Goal: Task Accomplishment & Management: Complete application form

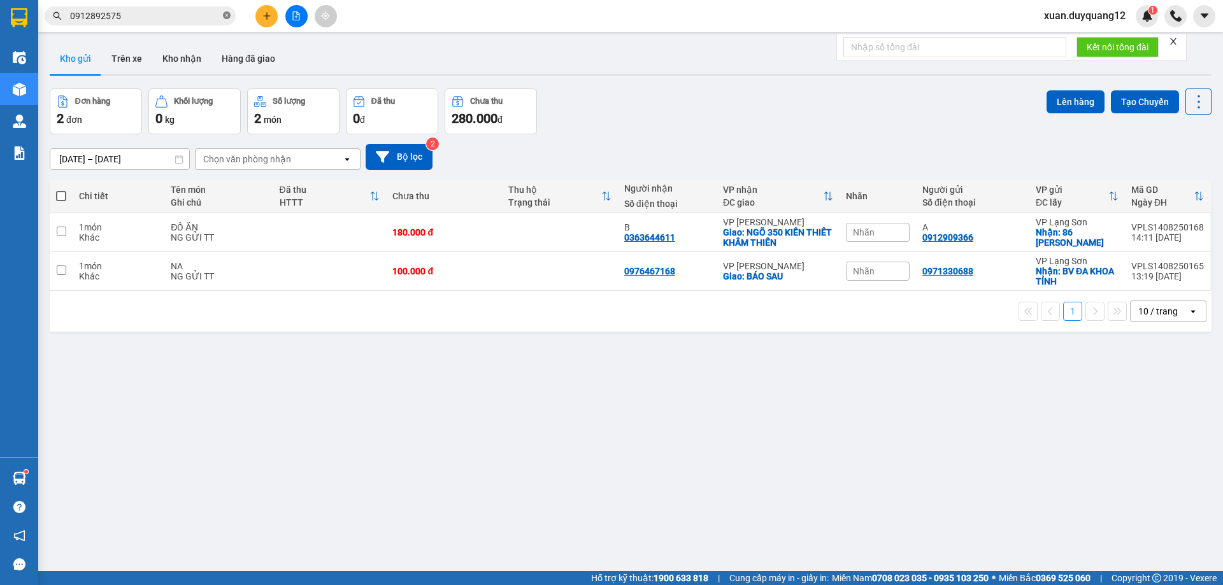
click at [228, 18] on icon "close-circle" at bounding box center [227, 15] width 8 height 8
paste input "0865264886"
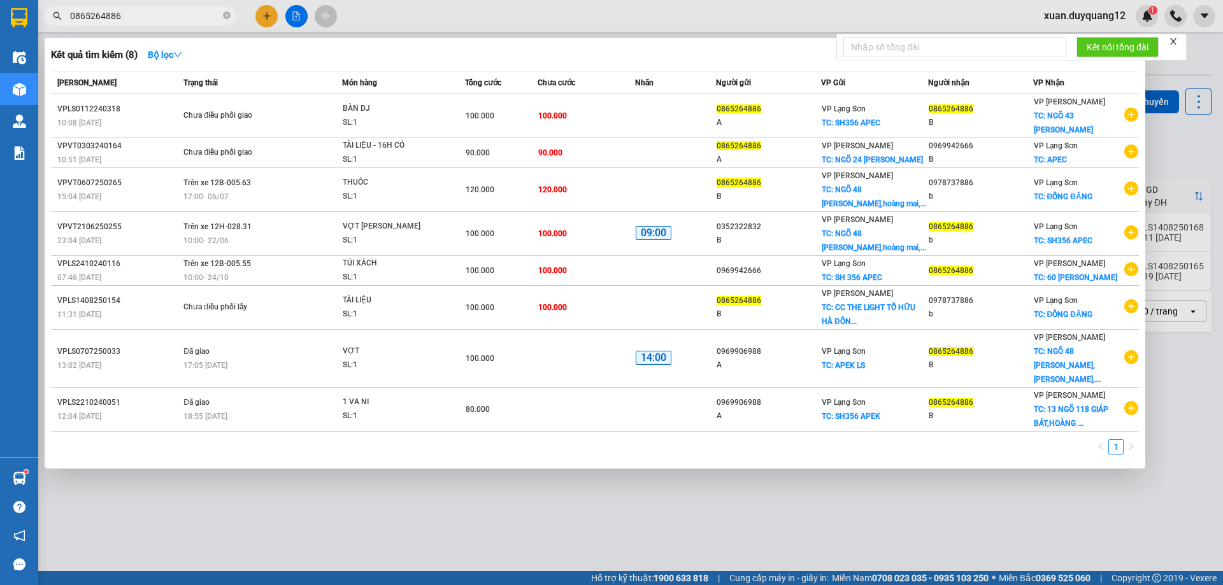
type input "0865264886"
click at [565, 24] on div at bounding box center [611, 292] width 1223 height 585
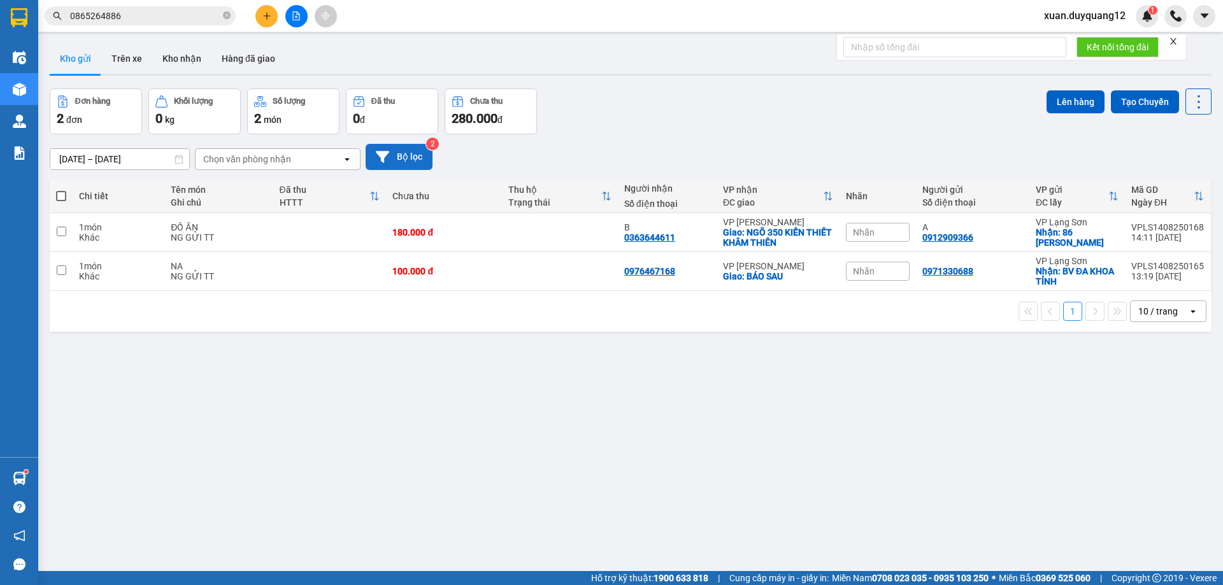
click at [408, 153] on button "Bộ lọc" at bounding box center [399, 157] width 67 height 26
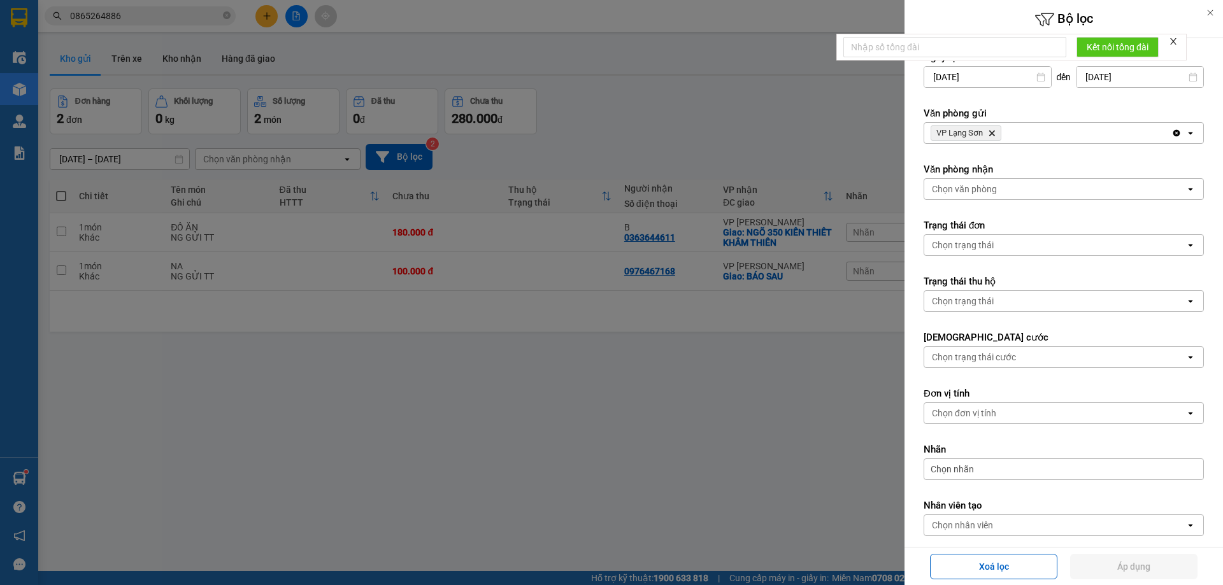
click at [1040, 131] on div "VP Lạng Sơn Delete" at bounding box center [1047, 133] width 247 height 20
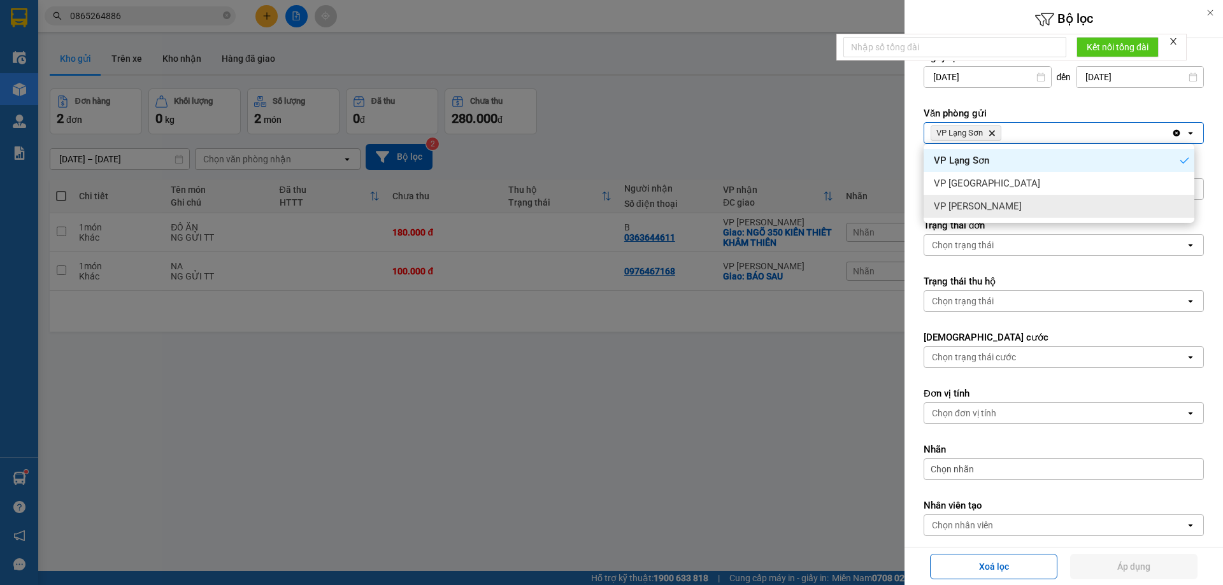
click at [972, 211] on span "VP [PERSON_NAME]" at bounding box center [978, 206] width 88 height 13
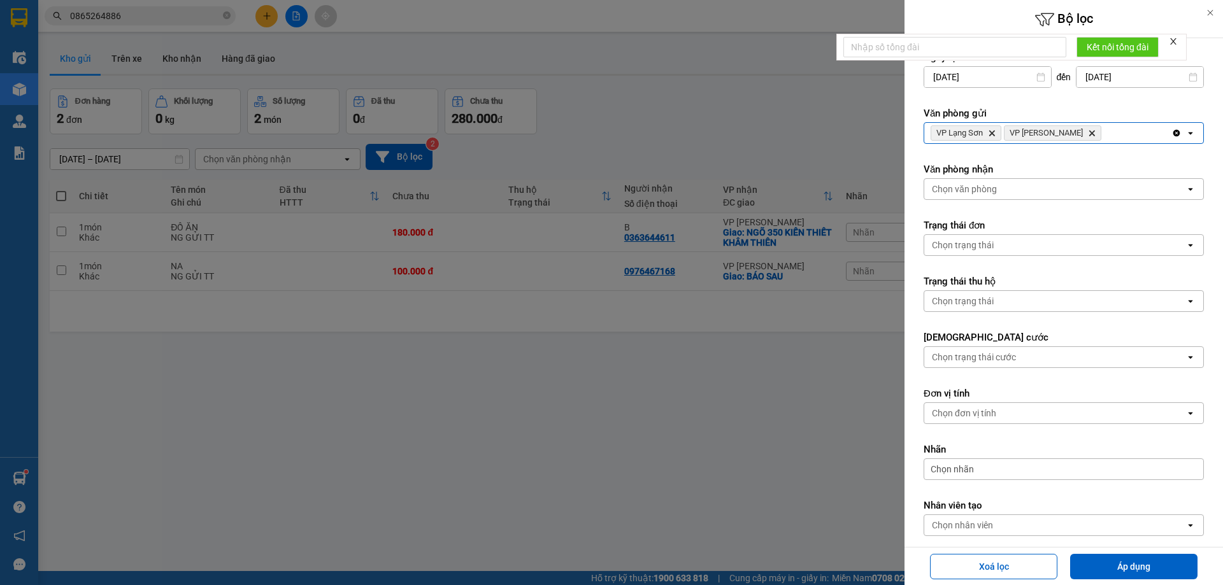
click at [962, 191] on div "Chọn văn phòng" at bounding box center [964, 189] width 65 height 13
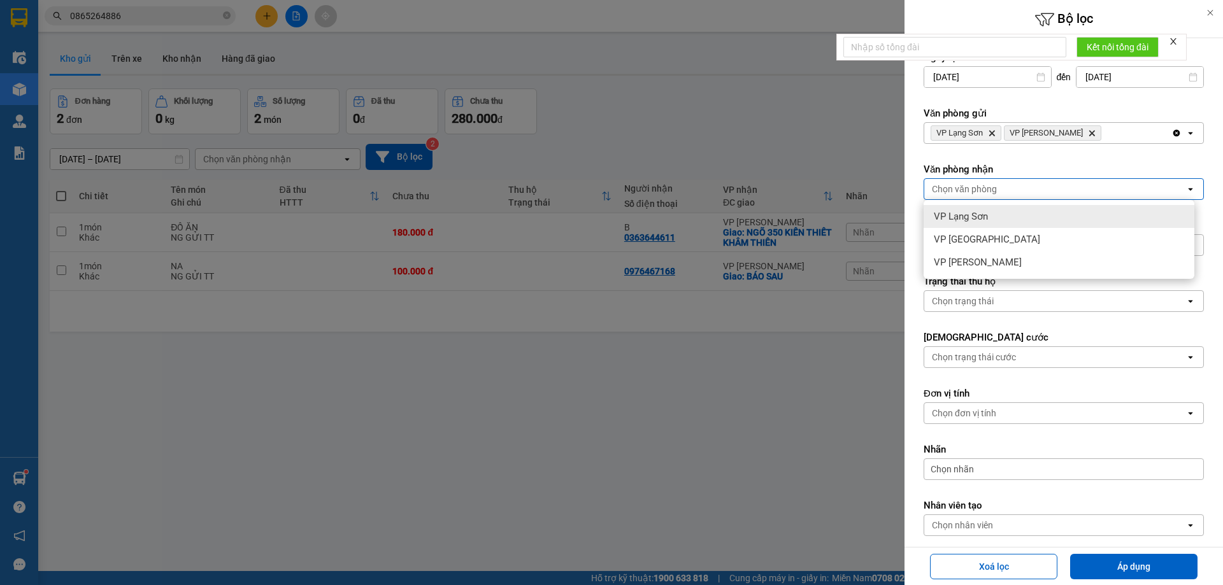
click at [975, 224] on div "VP Lạng Sơn" at bounding box center [1058, 216] width 271 height 23
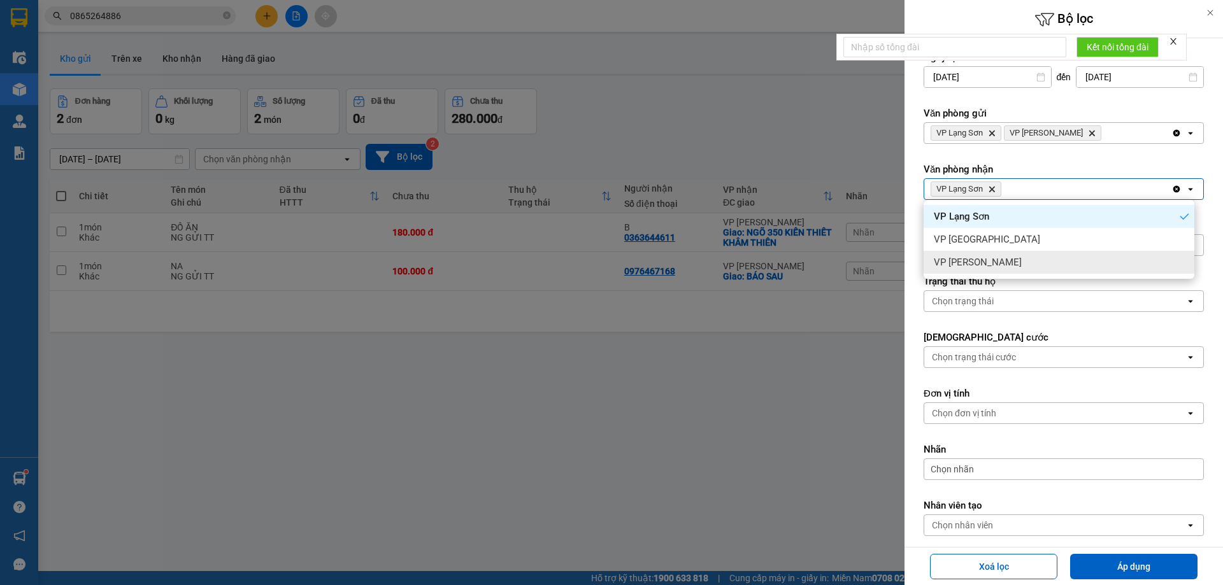
click at [983, 265] on span "VP [PERSON_NAME]" at bounding box center [978, 262] width 88 height 13
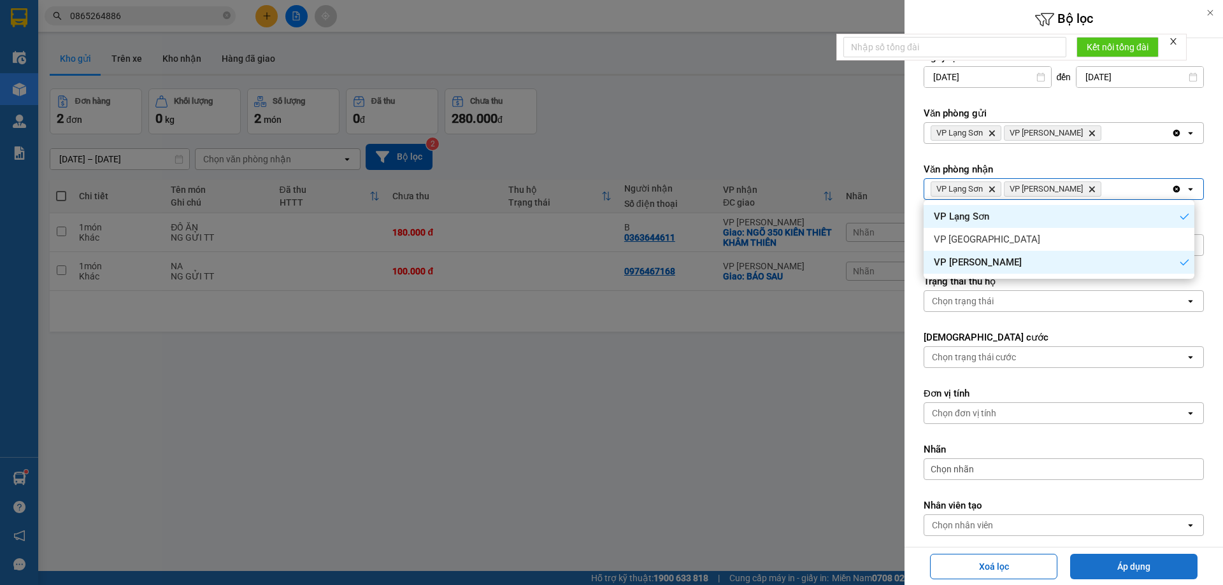
click at [1139, 571] on button "Áp dụng" at bounding box center [1133, 566] width 127 height 25
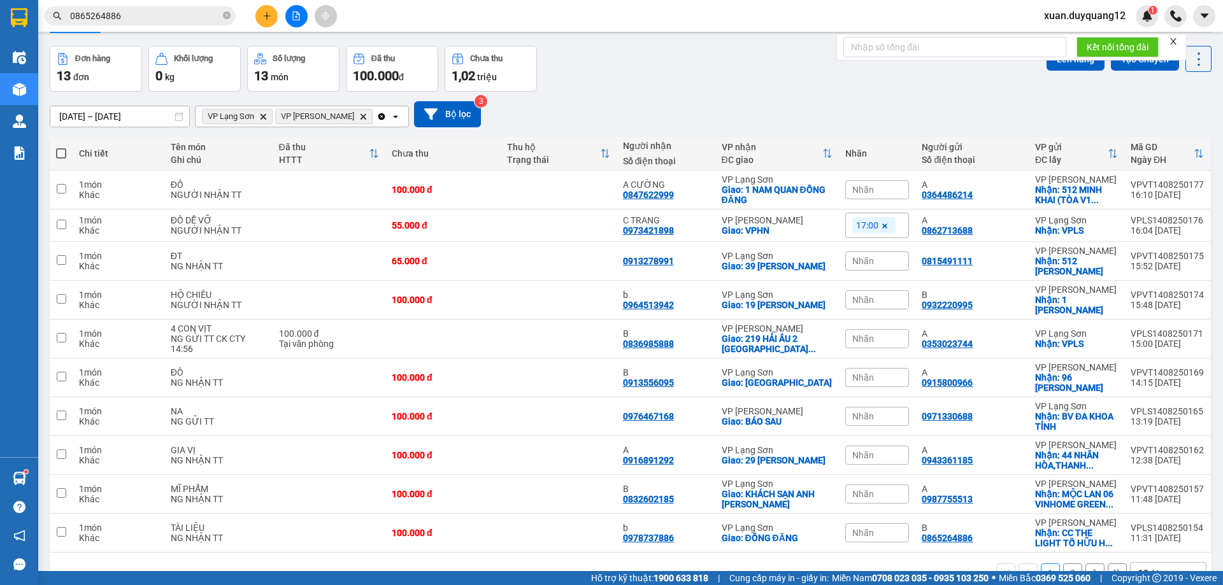
scroll to position [66, 0]
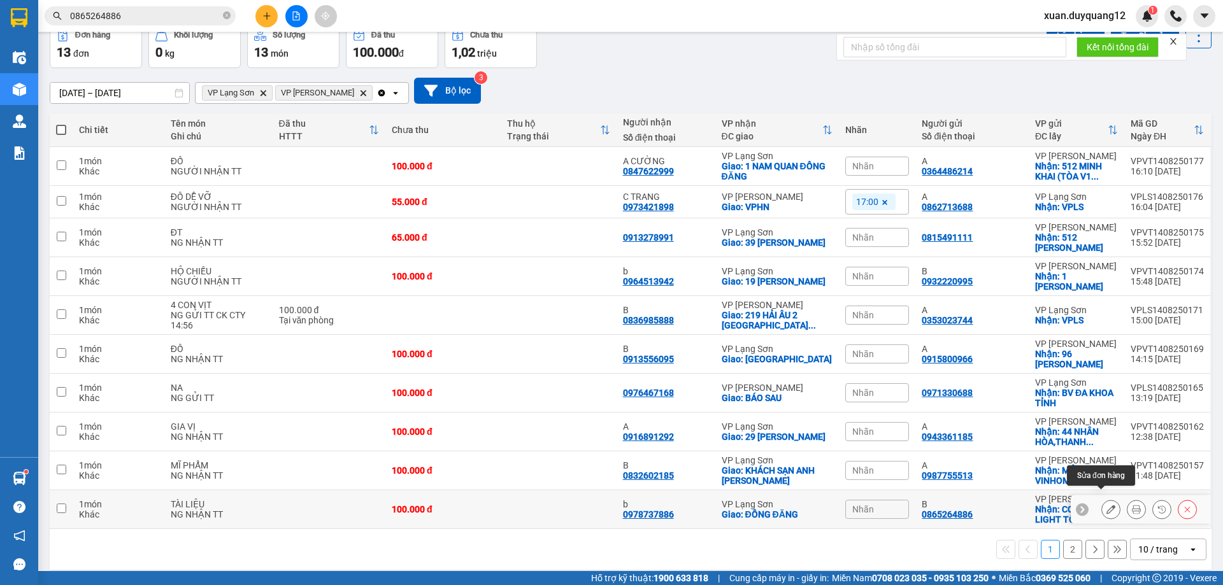
click at [1106, 505] on icon at bounding box center [1110, 509] width 9 height 9
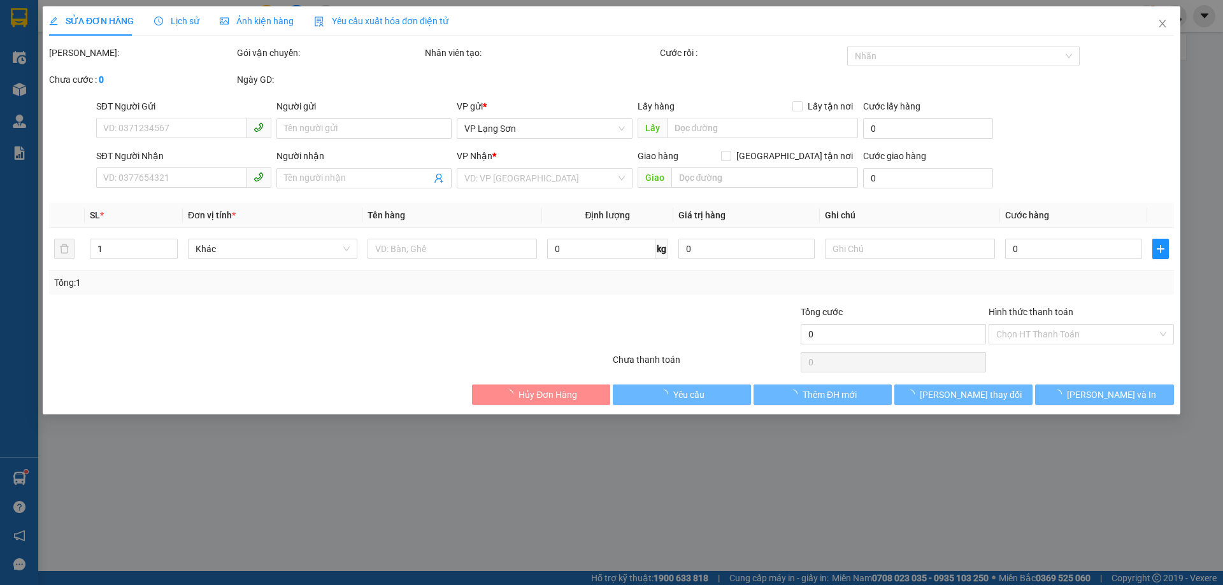
type input "0865264886"
type input "B"
checkbox input "true"
type input "CC THE LIGHT TỐ HỮU HÀ ĐÔNG"
type input "0978737886"
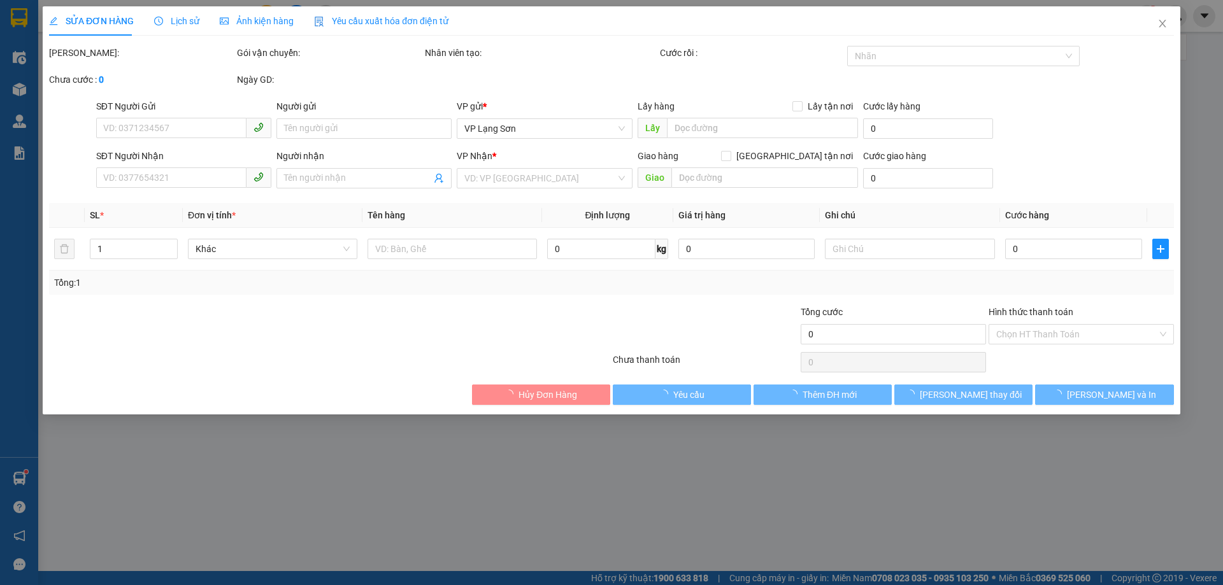
type input "b"
checkbox input "true"
type input "ĐỒNG ĐĂNG"
type input "100.000"
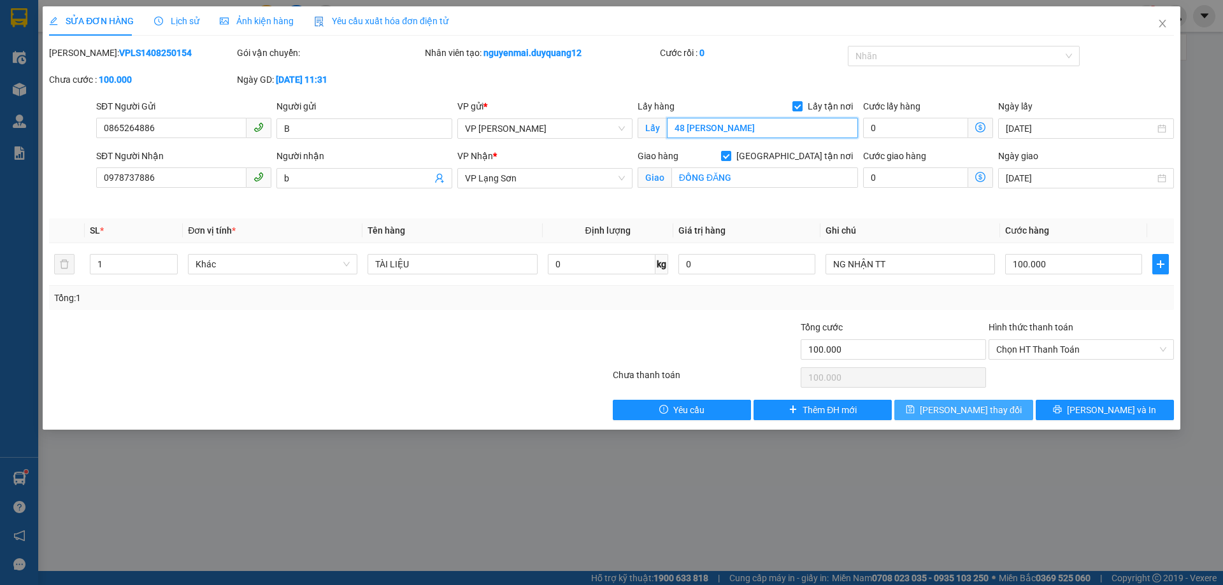
type input "48 [PERSON_NAME]"
click at [971, 415] on span "[PERSON_NAME] thay đổi" at bounding box center [970, 410] width 102 height 14
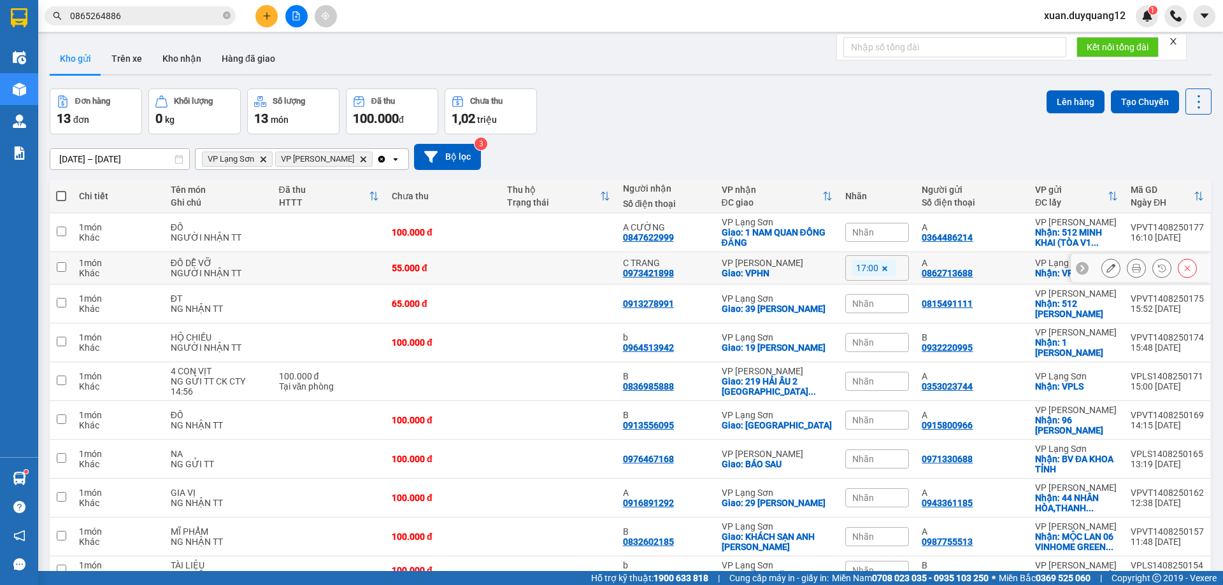
scroll to position [66, 0]
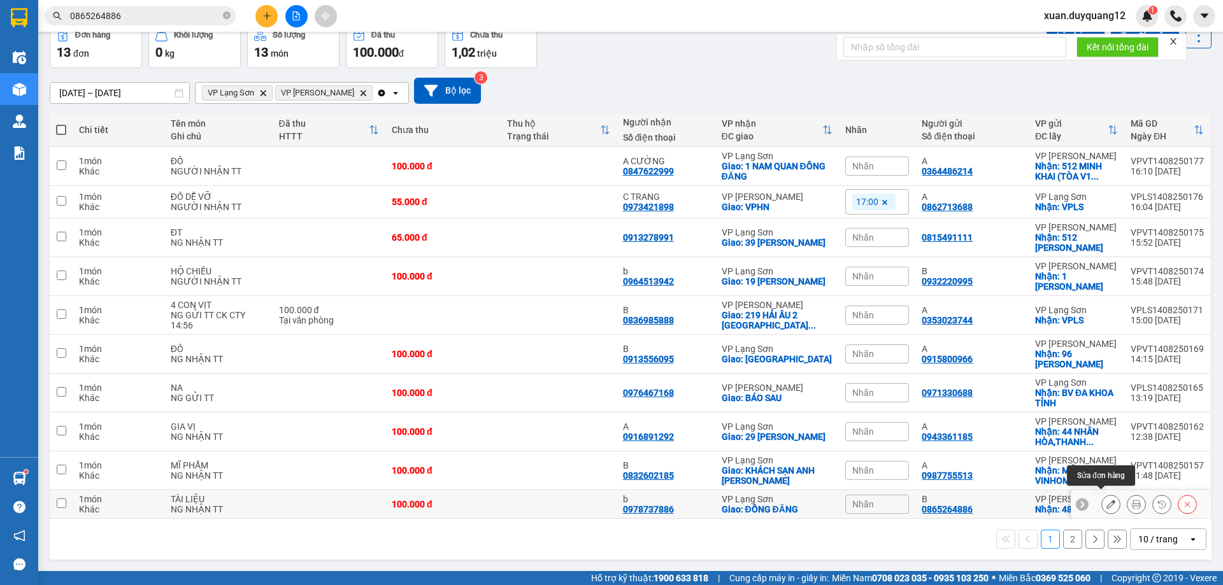
click at [1106, 500] on icon at bounding box center [1110, 504] width 9 height 9
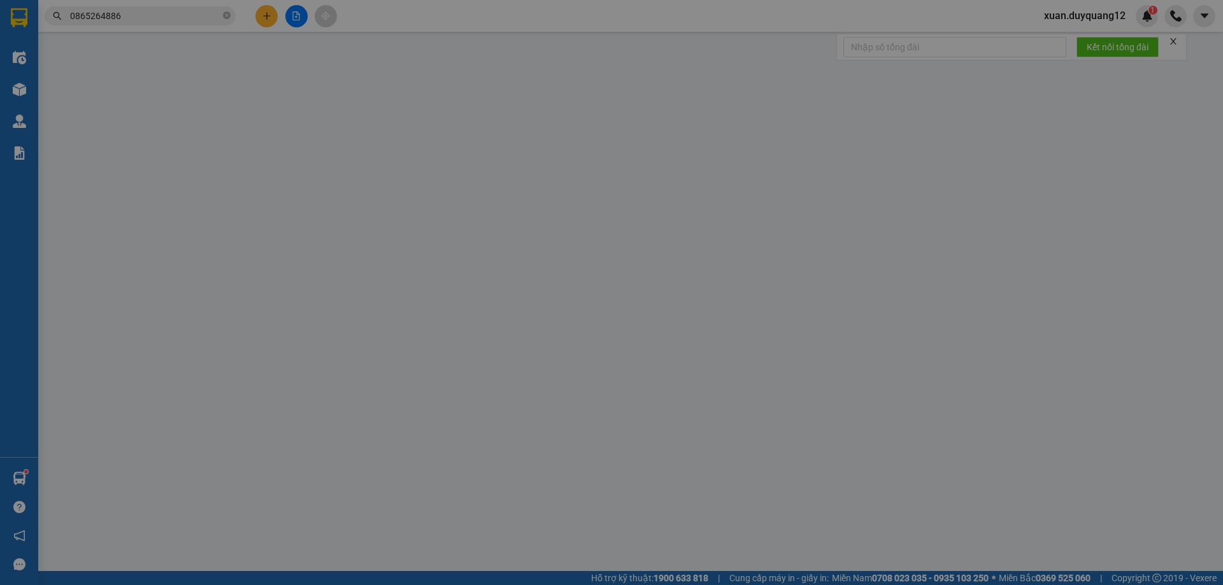
type input "0865264886"
type input "B"
checkbox input "true"
type input "48 [PERSON_NAME]"
type input "0978737886"
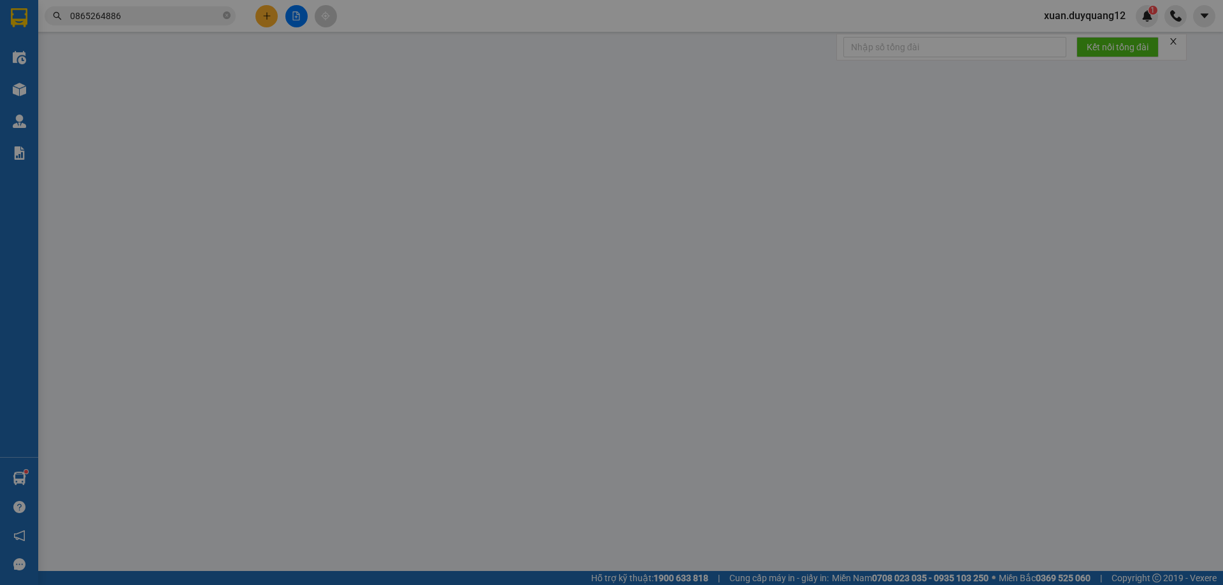
type input "b"
checkbox input "true"
type input "ĐỒNG ĐĂNG"
type input "100.000"
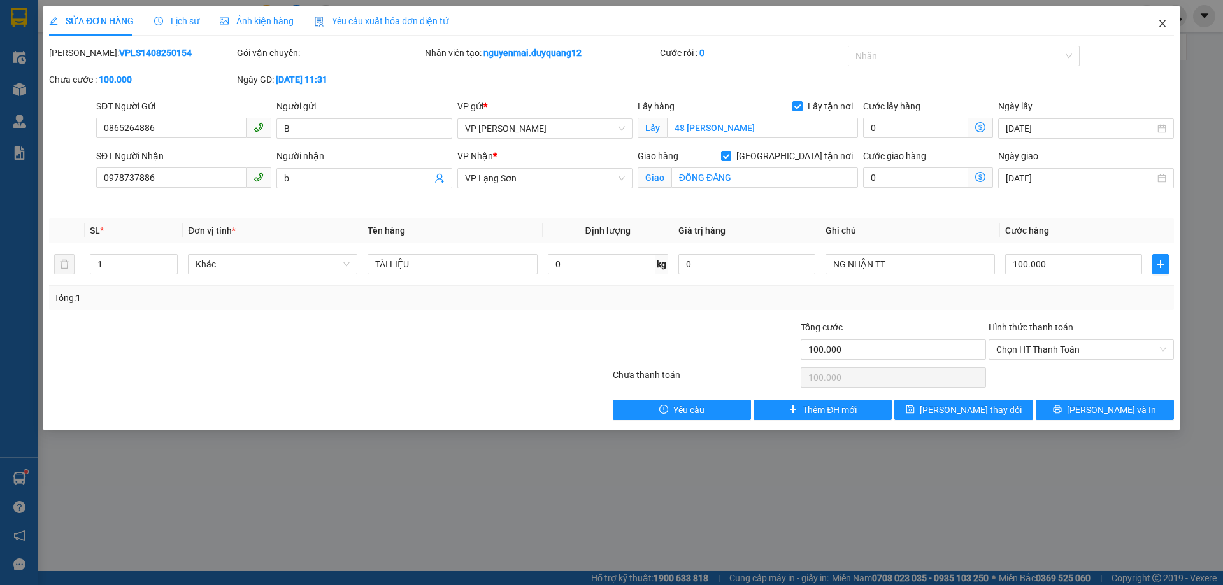
click at [1165, 24] on icon "close" at bounding box center [1162, 23] width 10 height 10
